Goal: Task Accomplishment & Management: Complete application form

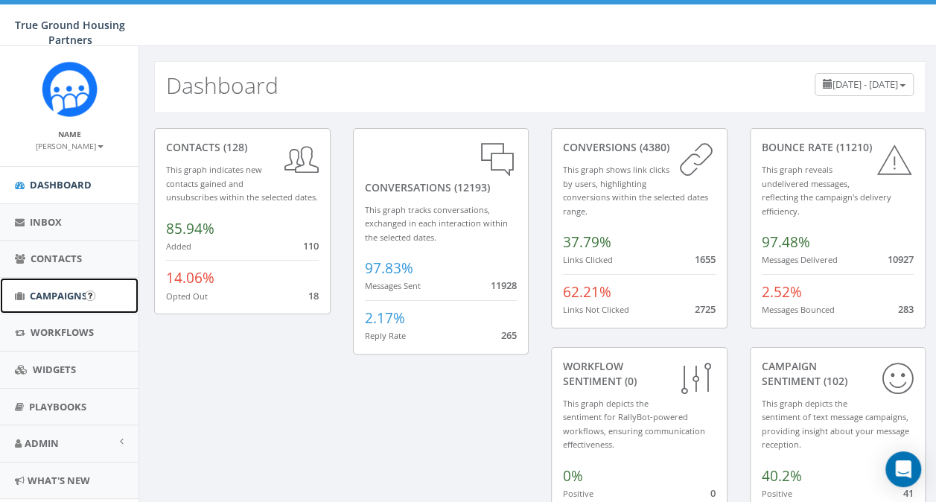
click at [72, 296] on span "Campaigns" at bounding box center [58, 295] width 57 height 13
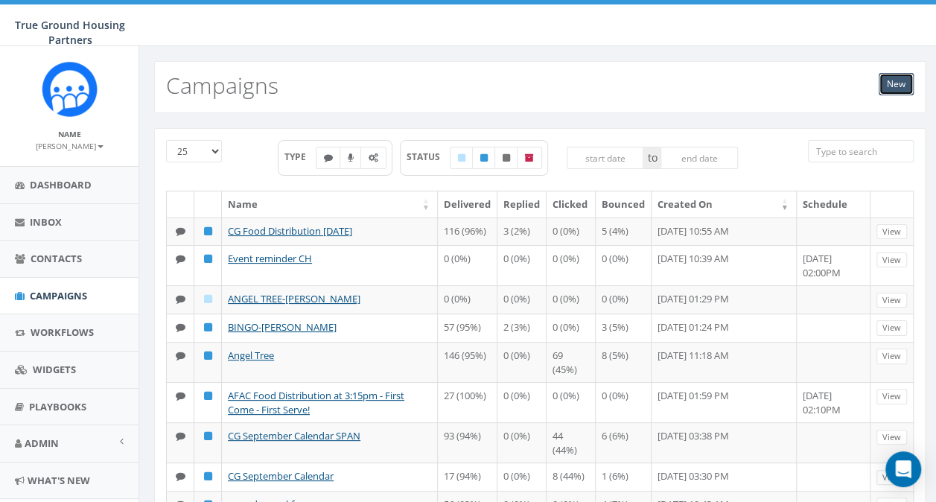
click at [913, 88] on link "New" at bounding box center [896, 84] width 35 height 22
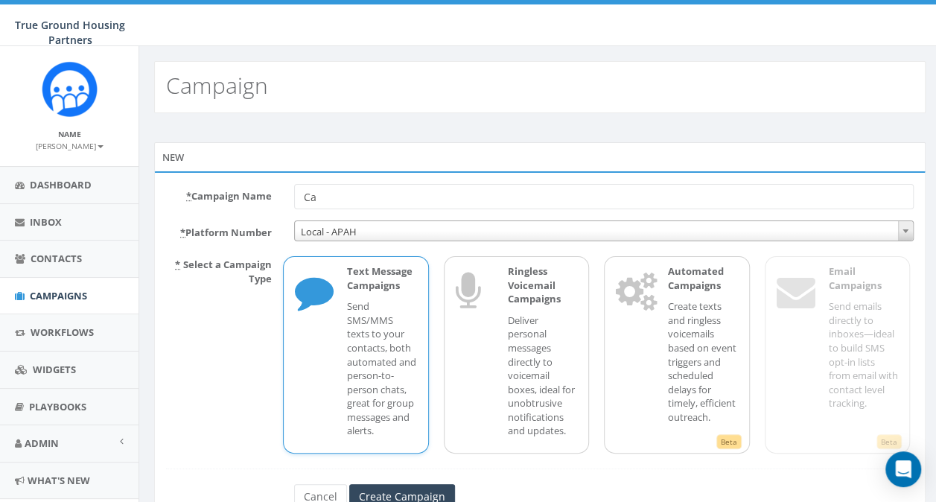
type input "C"
type input "worksource-montgomery"
click at [421, 494] on input "Create Campaign" at bounding box center [402, 496] width 106 height 25
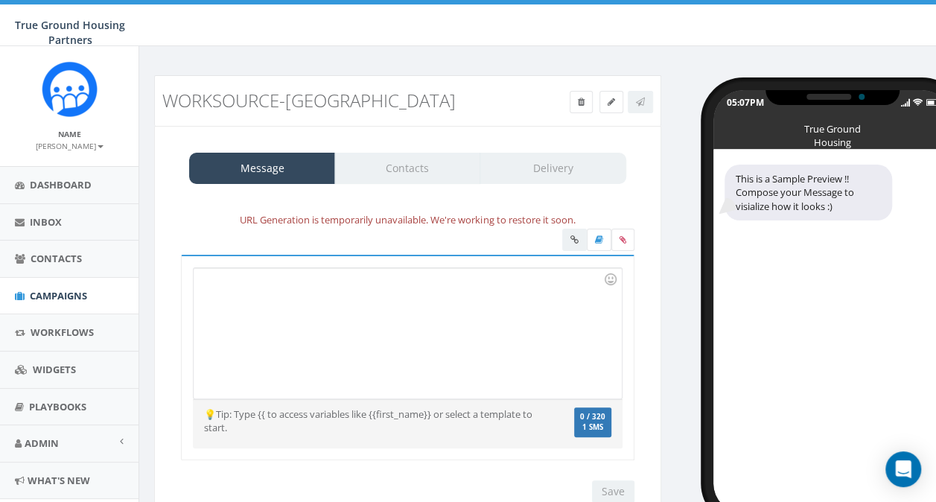
click at [334, 355] on div at bounding box center [408, 333] width 428 height 130
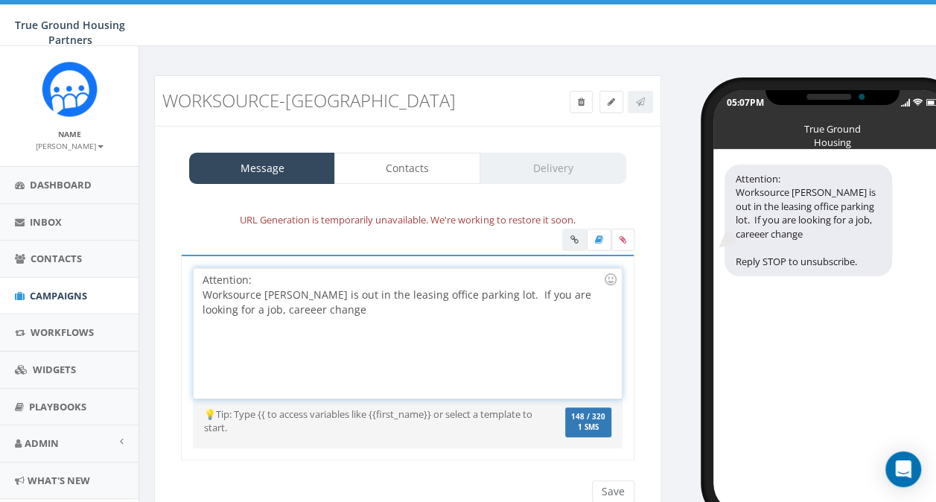
click at [334, 355] on div "Attention: Worksource montgomery is out in the leasing office parking lot. If y…" at bounding box center [408, 333] width 428 height 130
click at [277, 308] on div "Worksource montgomery is out in the leasing office parking lot. If you are look…" at bounding box center [403, 303] width 401 height 30
click at [327, 309] on div "Worksource montgomery is out in the leasing office parking lot. If you are look…" at bounding box center [403, 303] width 401 height 30
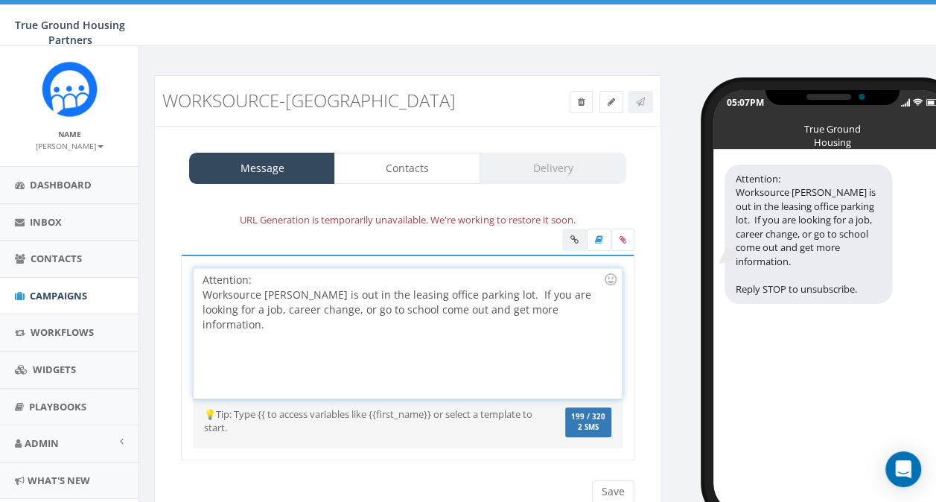
click at [506, 294] on div "Worksource montgomery is out in the leasing office parking lot. If you are look…" at bounding box center [403, 310] width 401 height 45
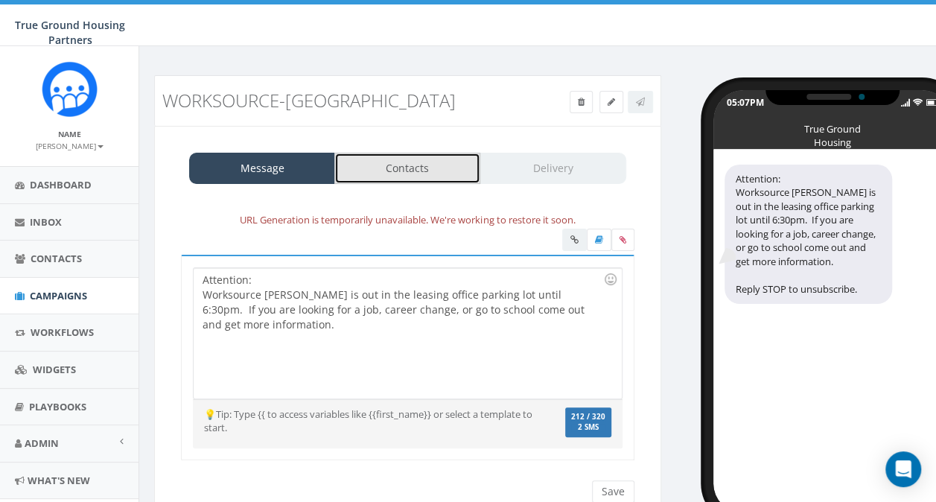
click at [442, 162] on link "Contacts" at bounding box center [407, 168] width 146 height 31
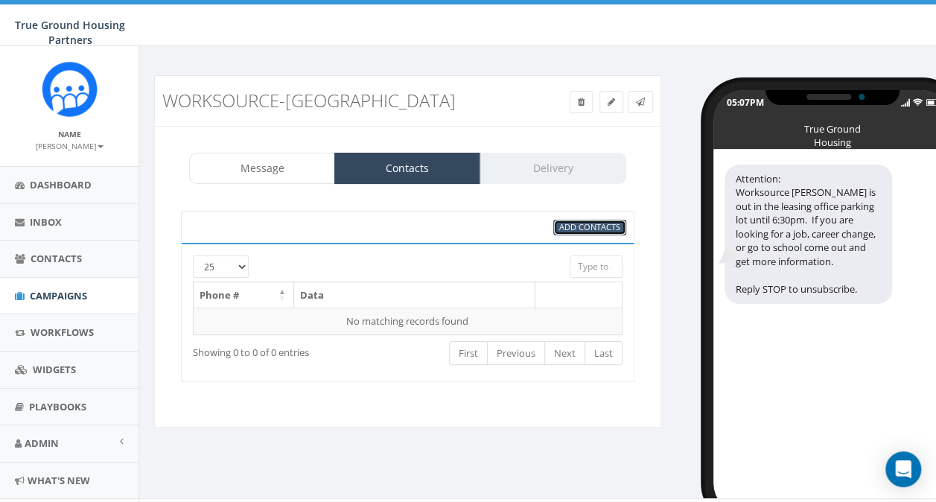
click at [577, 225] on span "Add Contacts" at bounding box center [589, 226] width 61 height 11
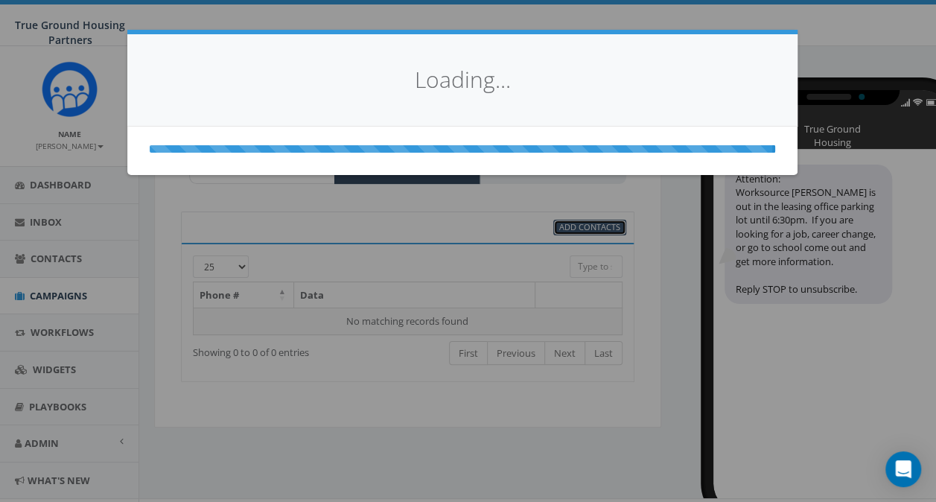
select select
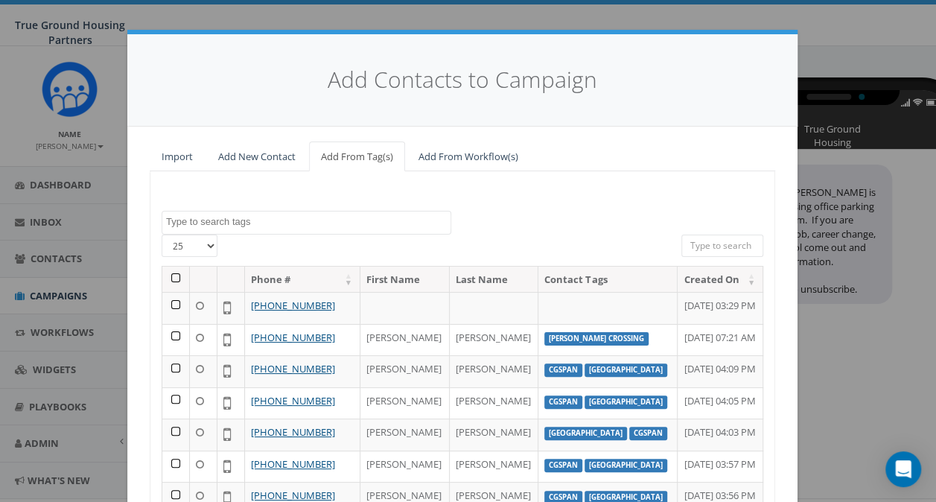
click at [226, 216] on textarea "Search" at bounding box center [308, 221] width 285 height 13
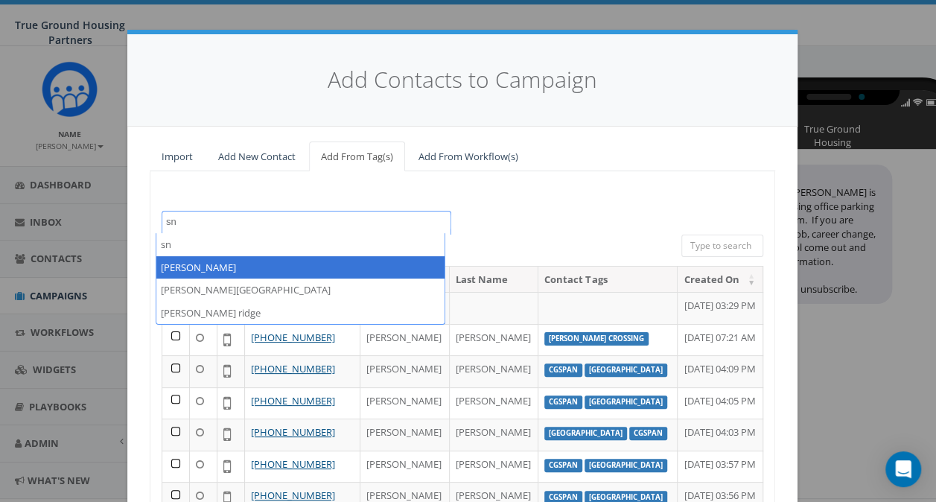
type textarea "sn"
select select "[PERSON_NAME]"
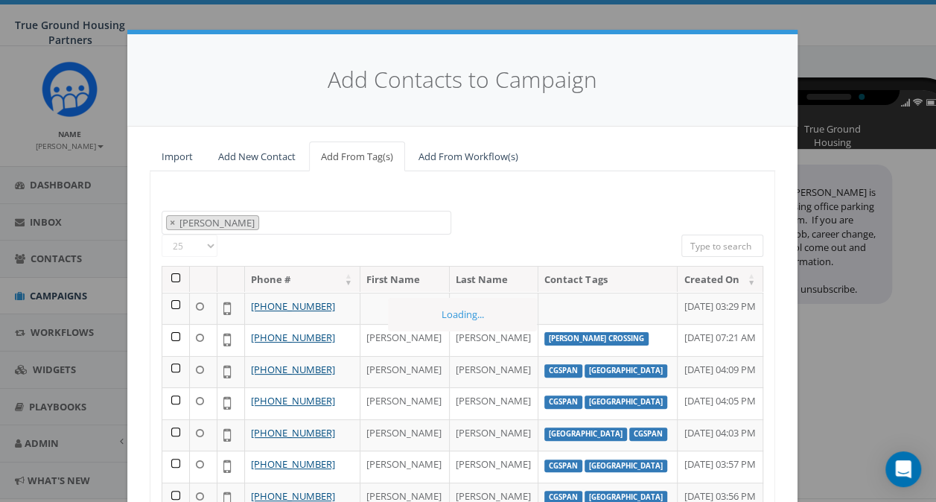
scroll to position [545, 0]
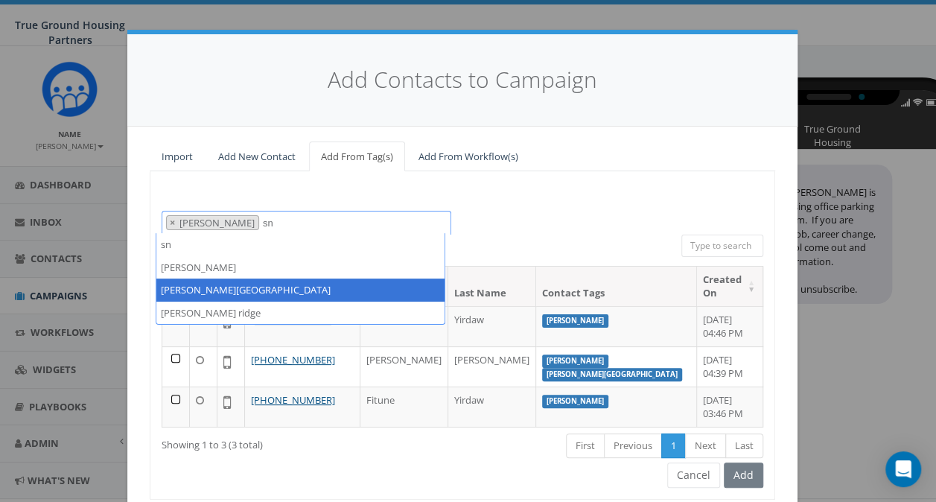
type textarea "sn"
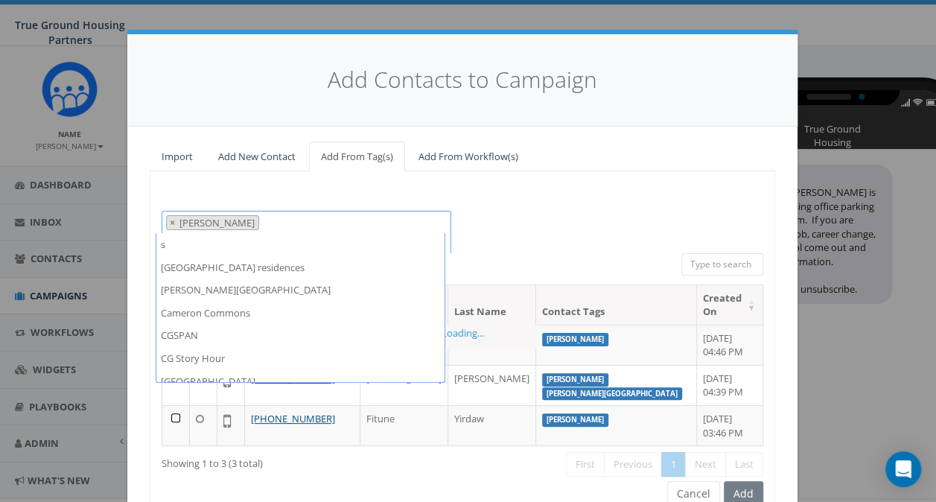
scroll to position [0, 0]
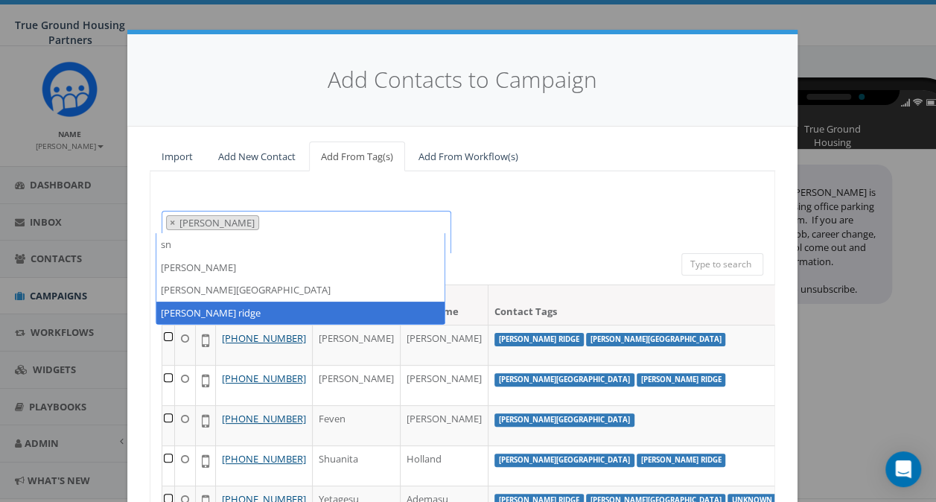
type textarea "sn"
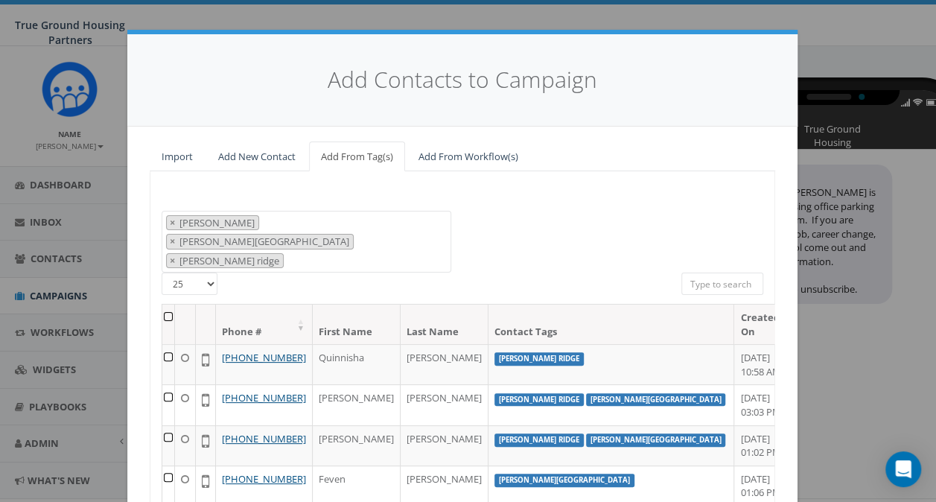
click at [206, 273] on select "25 50 100" at bounding box center [190, 284] width 56 height 22
select select "100"
click at [162, 273] on select "25 50 100" at bounding box center [190, 284] width 56 height 22
click at [165, 305] on th at bounding box center [168, 324] width 13 height 39
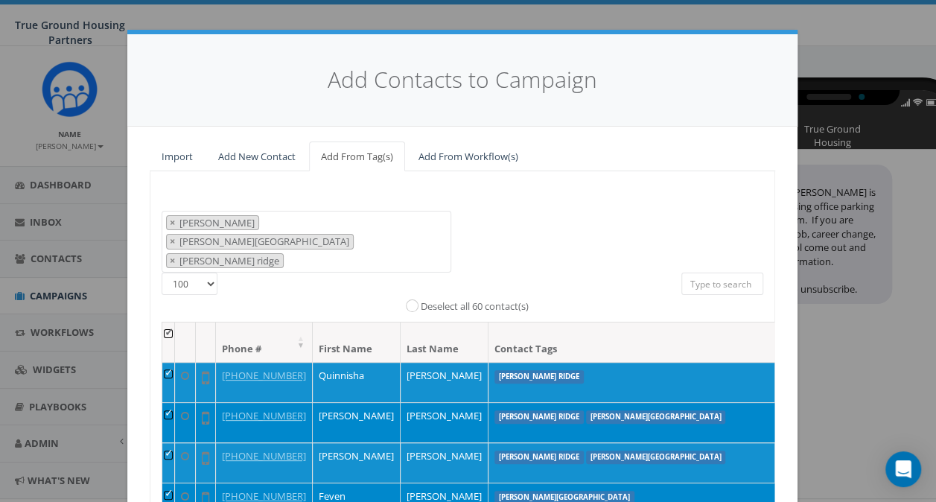
scroll to position [203, 0]
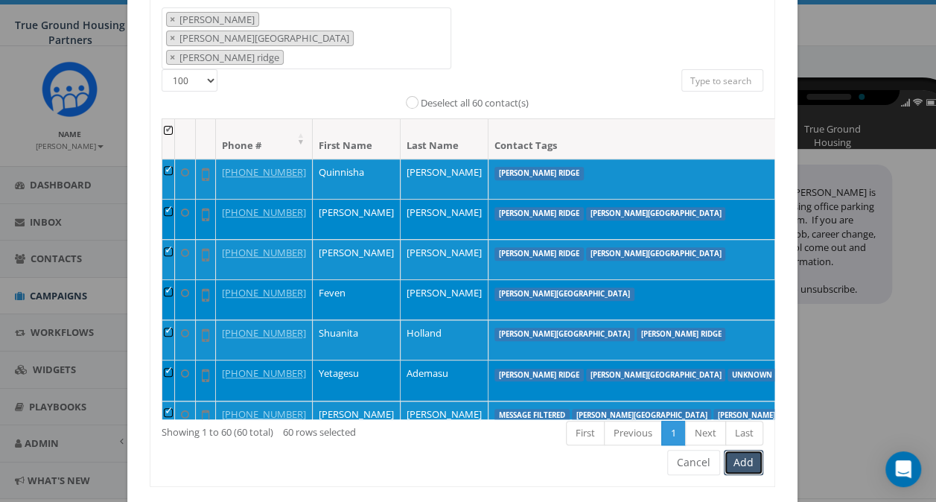
click at [746, 450] on button "Add" at bounding box center [743, 462] width 39 height 25
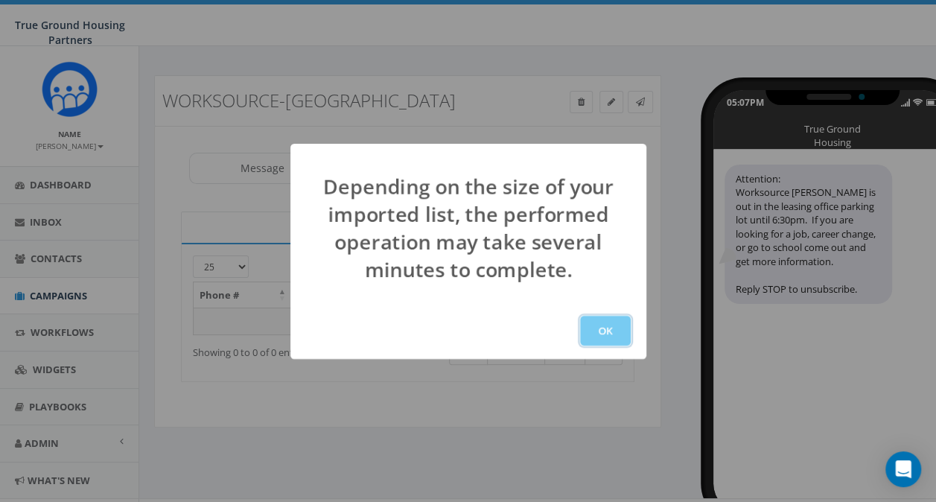
click at [603, 326] on button "OK" at bounding box center [605, 331] width 51 height 30
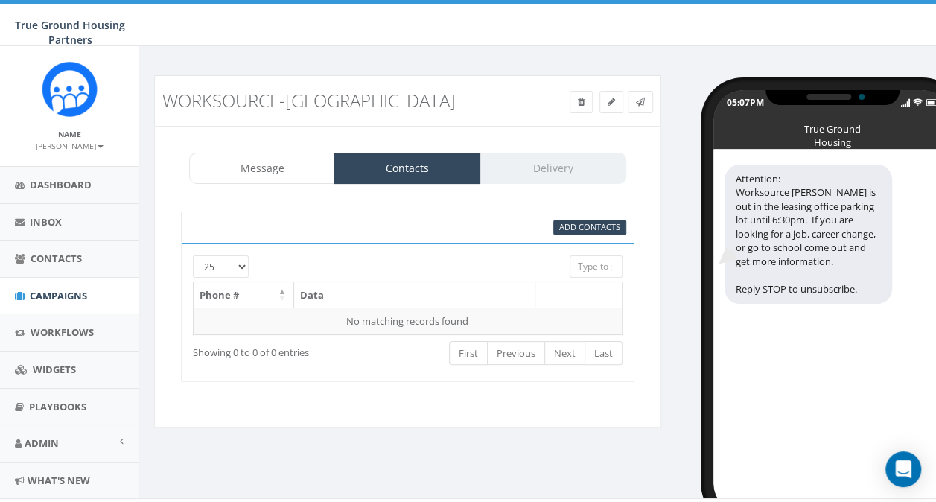
scroll to position [25, 0]
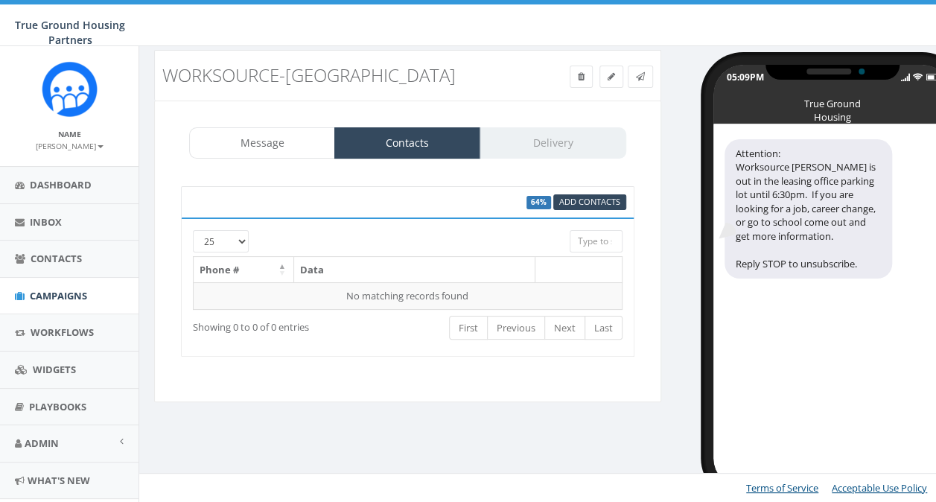
scroll to position [25, 0]
click at [594, 202] on span "Add Contacts" at bounding box center [589, 201] width 61 height 11
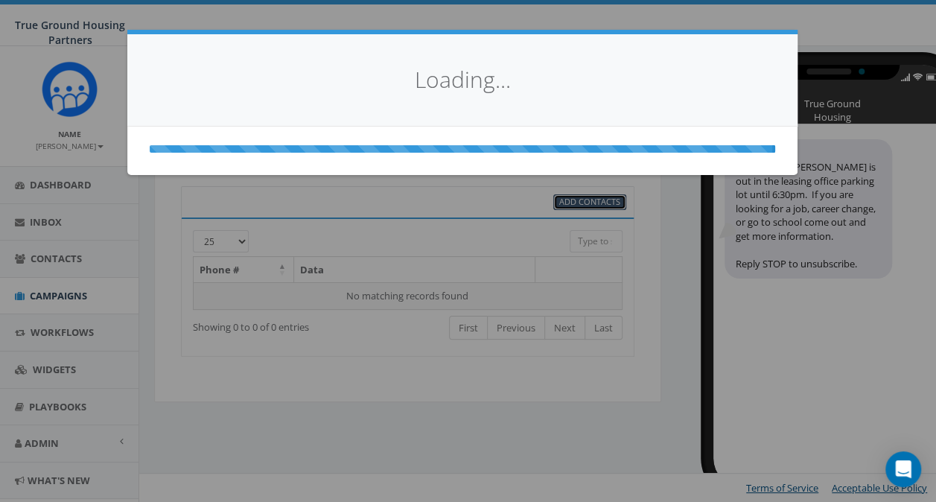
select select
select select "100"
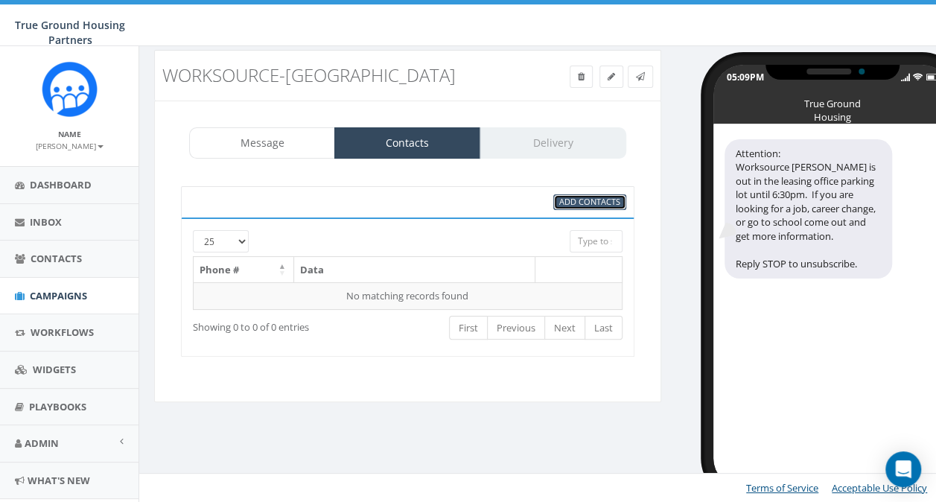
click at [583, 201] on span "Add Contacts" at bounding box center [589, 201] width 61 height 11
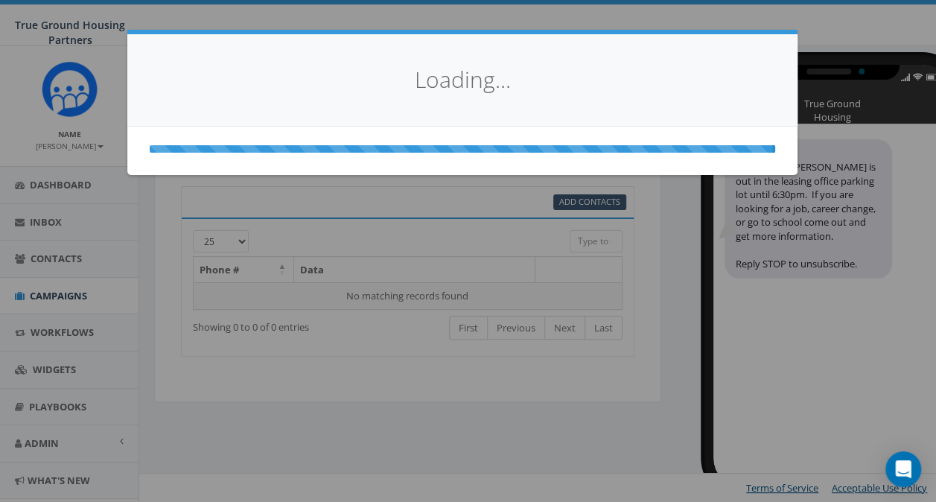
select select
select select "100"
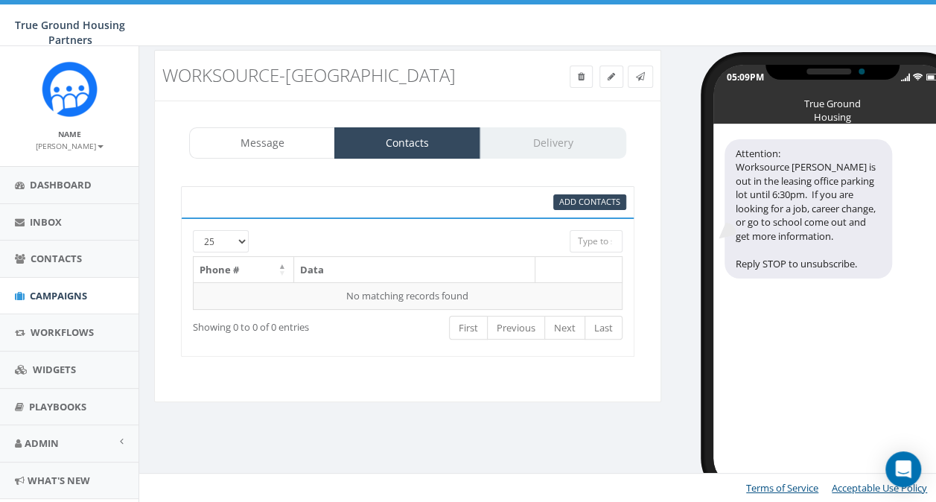
click at [247, 238] on div at bounding box center [389, 237] width 339 height 14
click at [241, 238] on div at bounding box center [389, 237] width 339 height 14
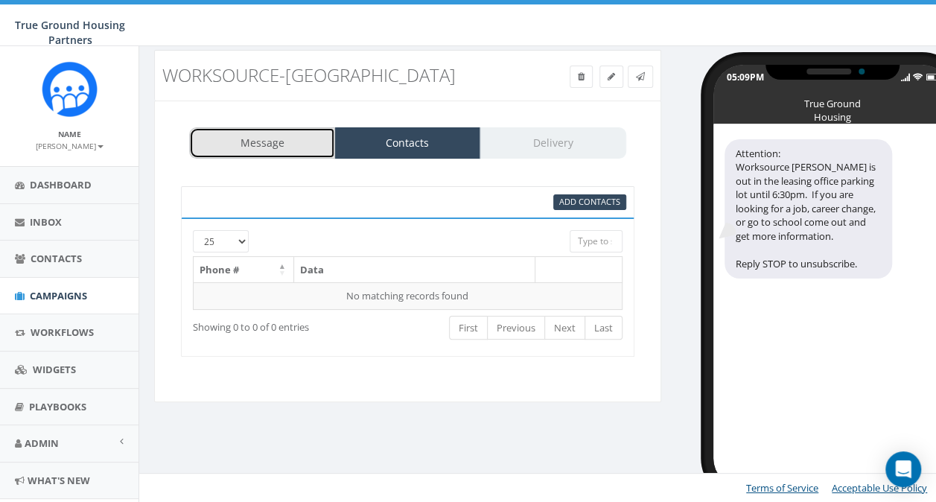
click at [254, 155] on link "Message" at bounding box center [262, 142] width 146 height 31
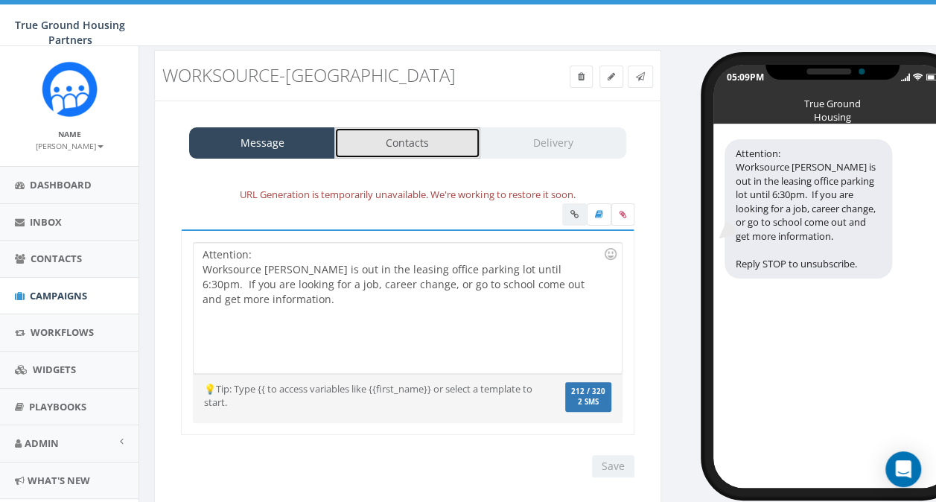
click at [387, 144] on link "Contacts" at bounding box center [407, 142] width 146 height 31
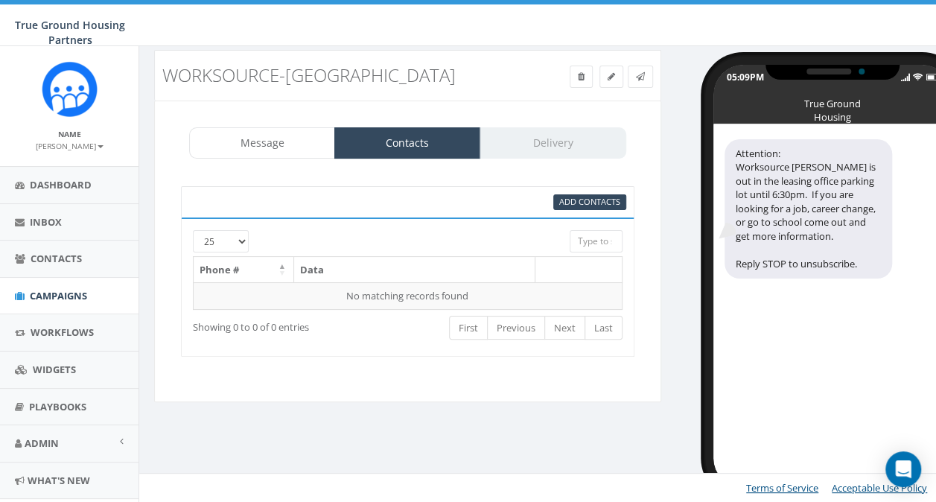
click at [241, 240] on div at bounding box center [389, 237] width 339 height 14
click at [574, 203] on span "Add Contacts" at bounding box center [589, 201] width 61 height 11
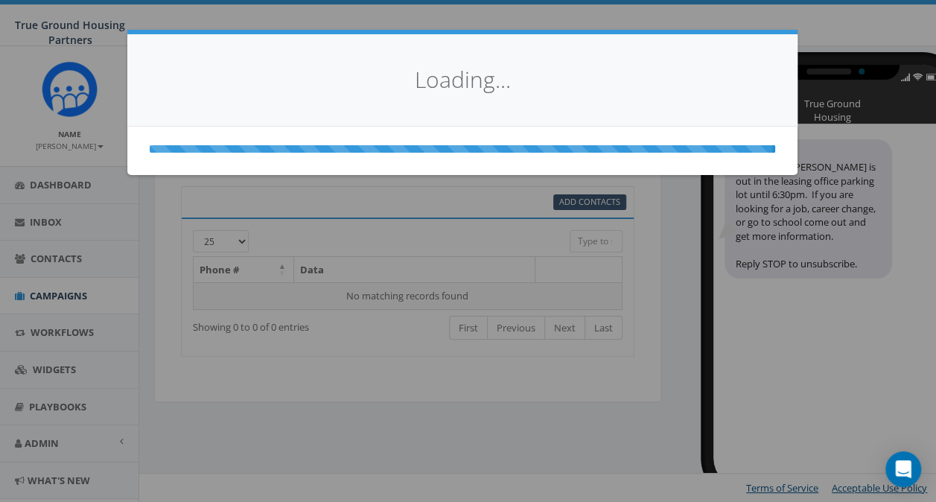
select select
select select "100"
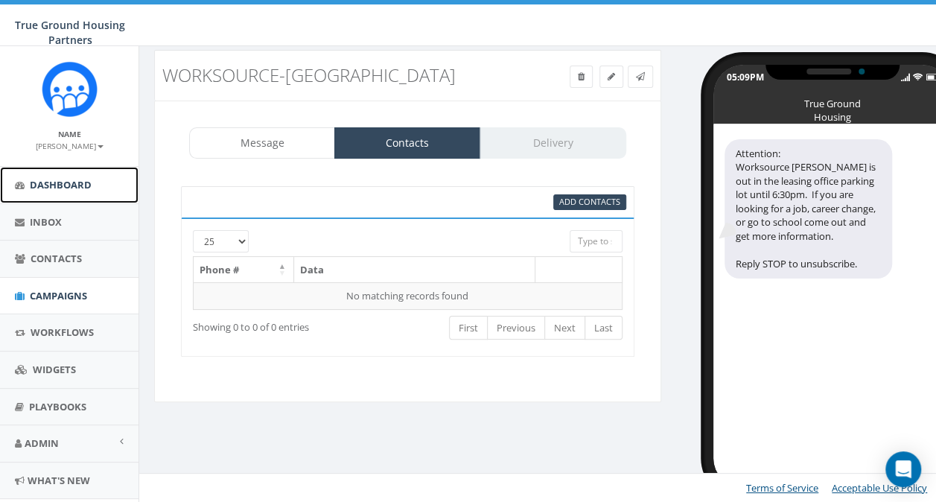
click at [51, 178] on span "Dashboard" at bounding box center [61, 184] width 62 height 13
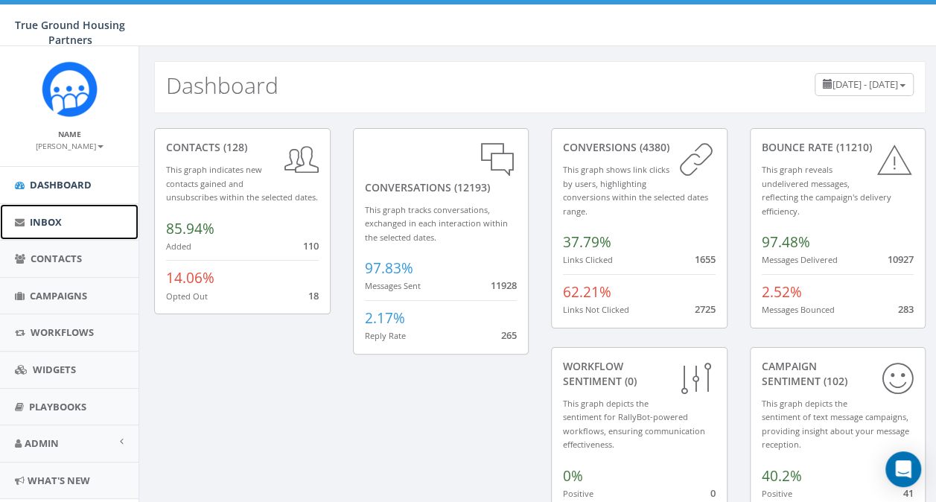
click at [51, 218] on span "Inbox" at bounding box center [46, 221] width 32 height 13
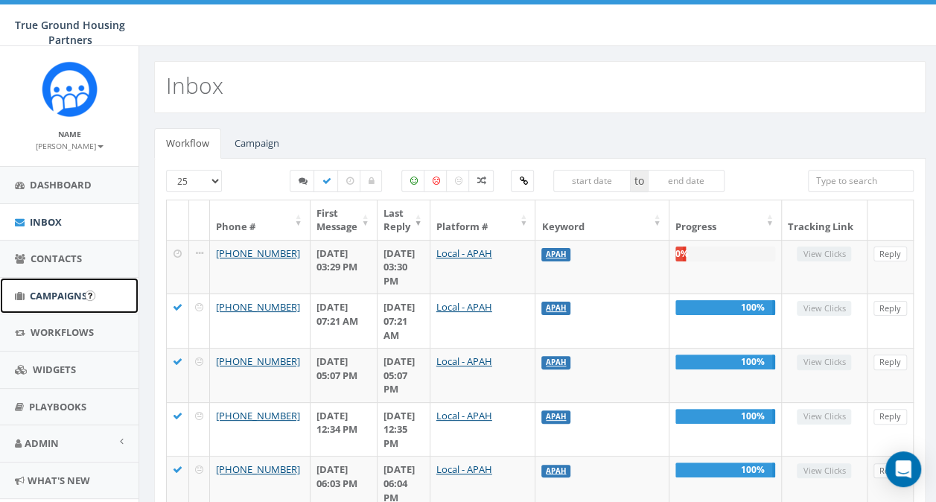
click at [55, 296] on span "Campaigns" at bounding box center [58, 295] width 57 height 13
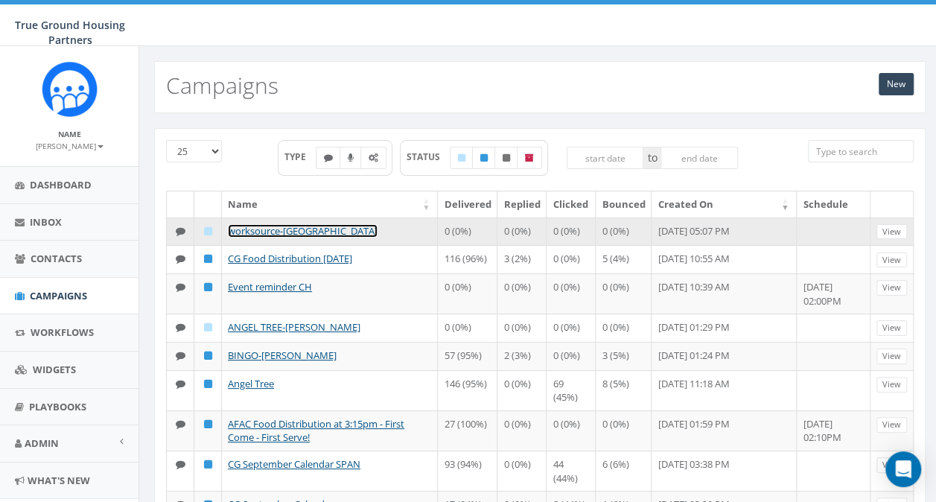
click at [275, 229] on link "worksource-[GEOGRAPHIC_DATA]" at bounding box center [303, 230] width 150 height 13
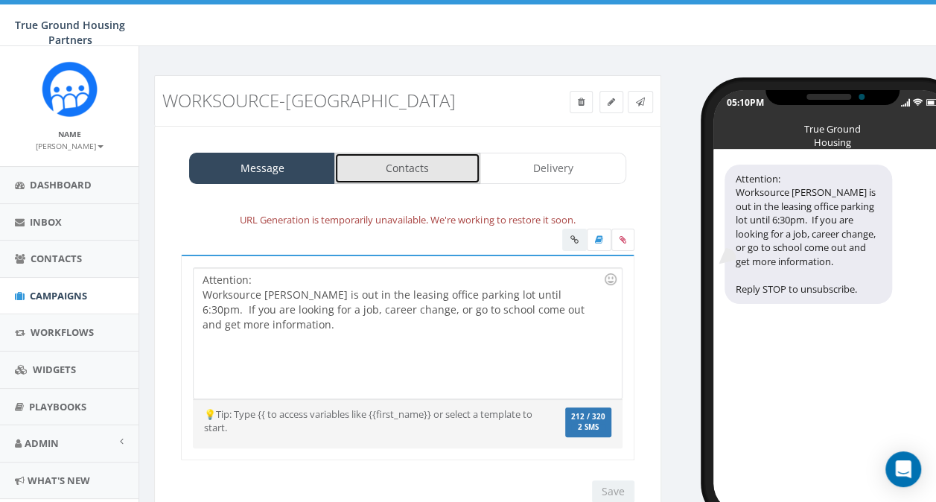
click at [397, 170] on link "Contacts" at bounding box center [407, 168] width 146 height 31
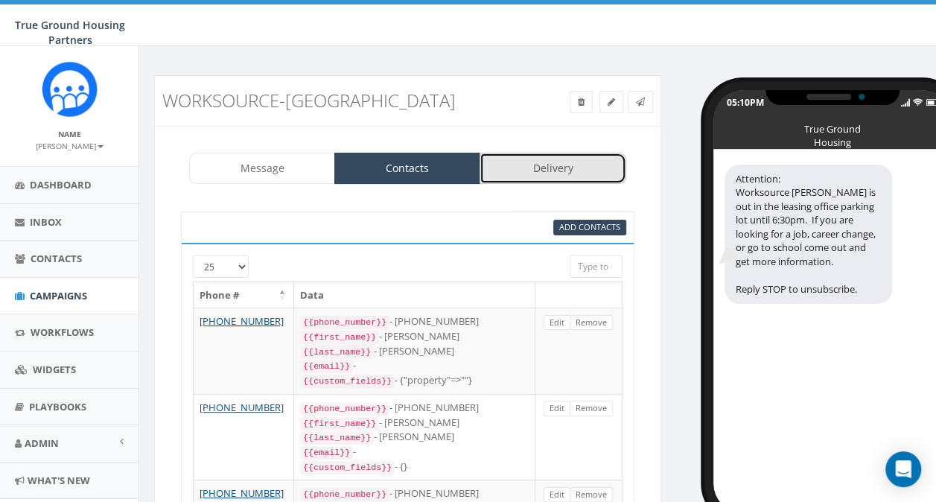
click at [532, 175] on link "Delivery" at bounding box center [553, 168] width 146 height 31
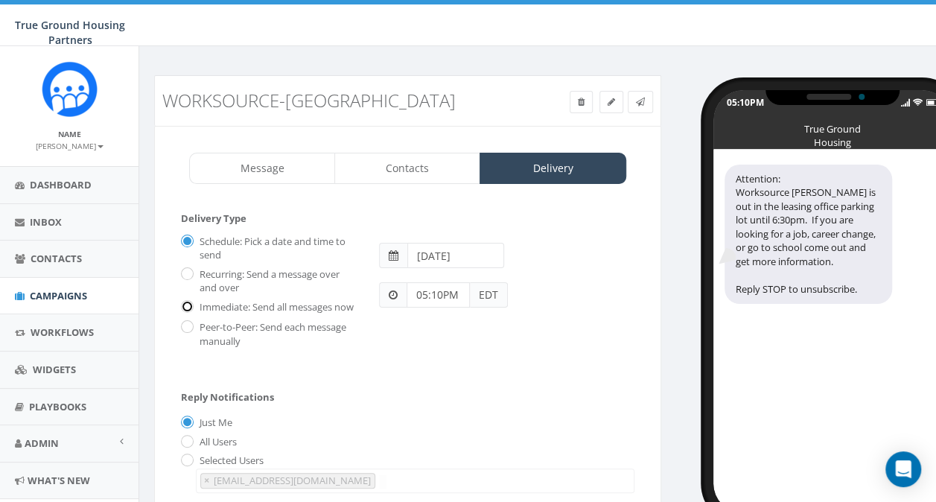
click at [188, 308] on input "Immediate: Send all messages now" at bounding box center [186, 308] width 10 height 10
radio input "true"
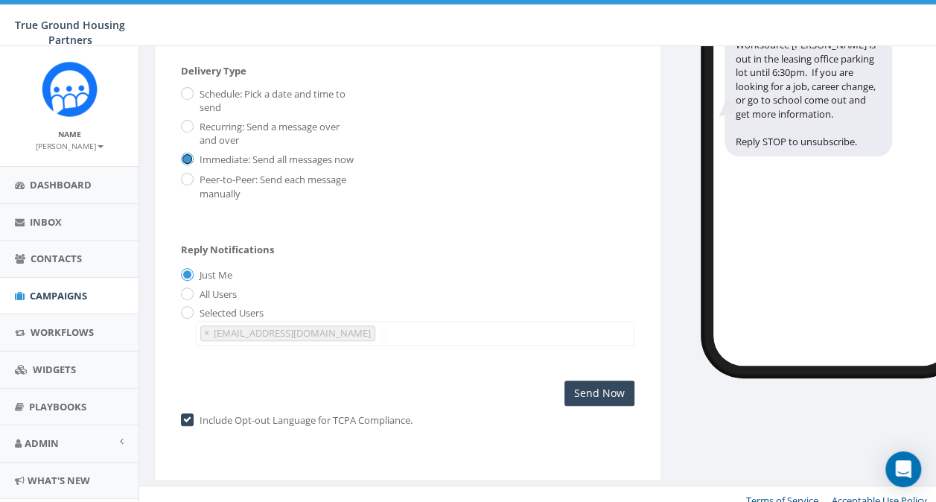
scroll to position [171, 0]
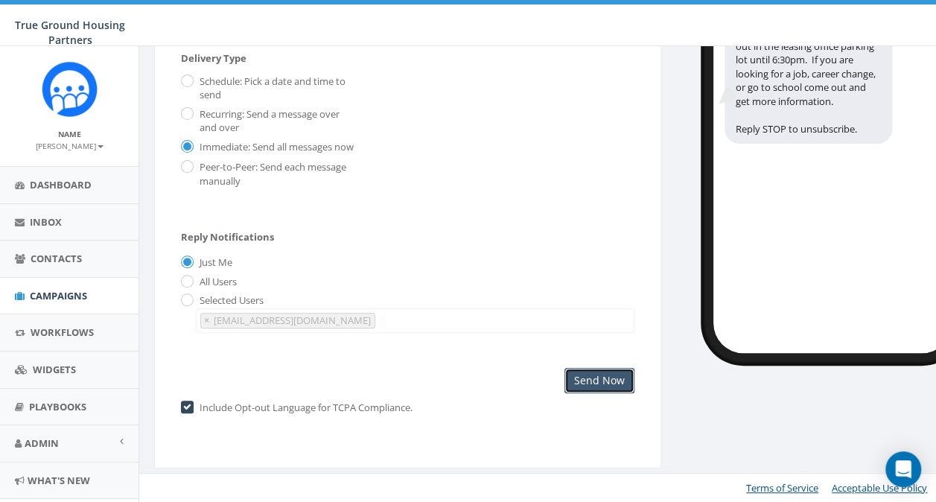
click at [599, 378] on input "Send Now" at bounding box center [600, 380] width 70 height 25
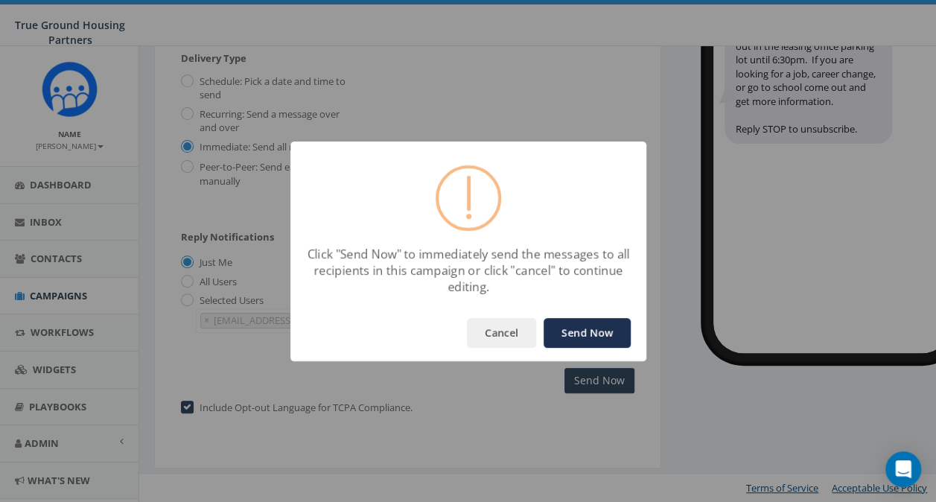
click at [580, 337] on button "Send Now" at bounding box center [587, 333] width 87 height 30
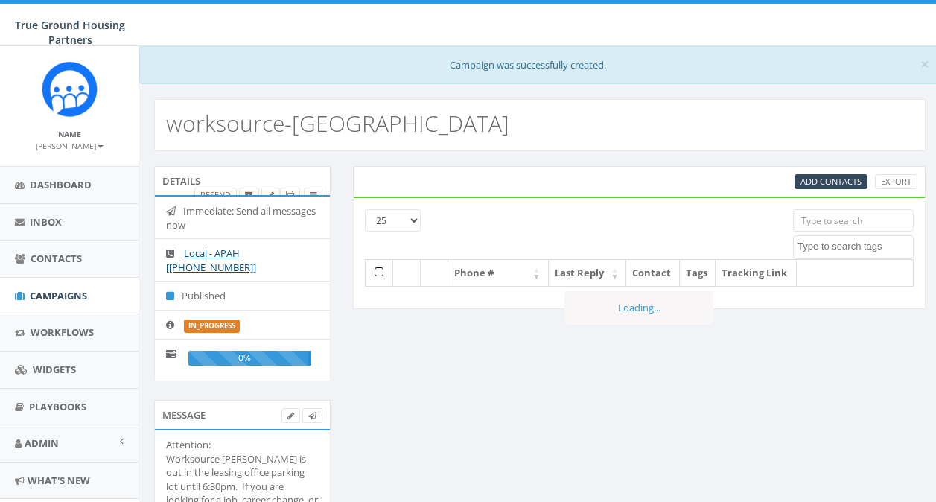
select select
